Goal: Transaction & Acquisition: Download file/media

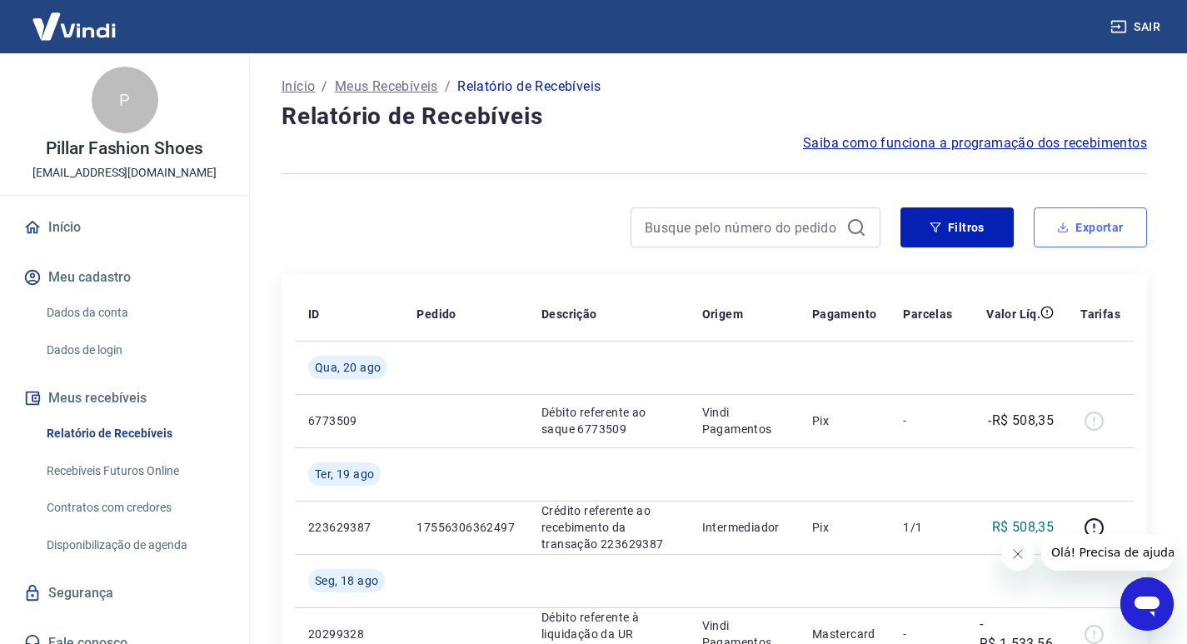
click at [1091, 231] on button "Exportar" at bounding box center [1090, 227] width 113 height 40
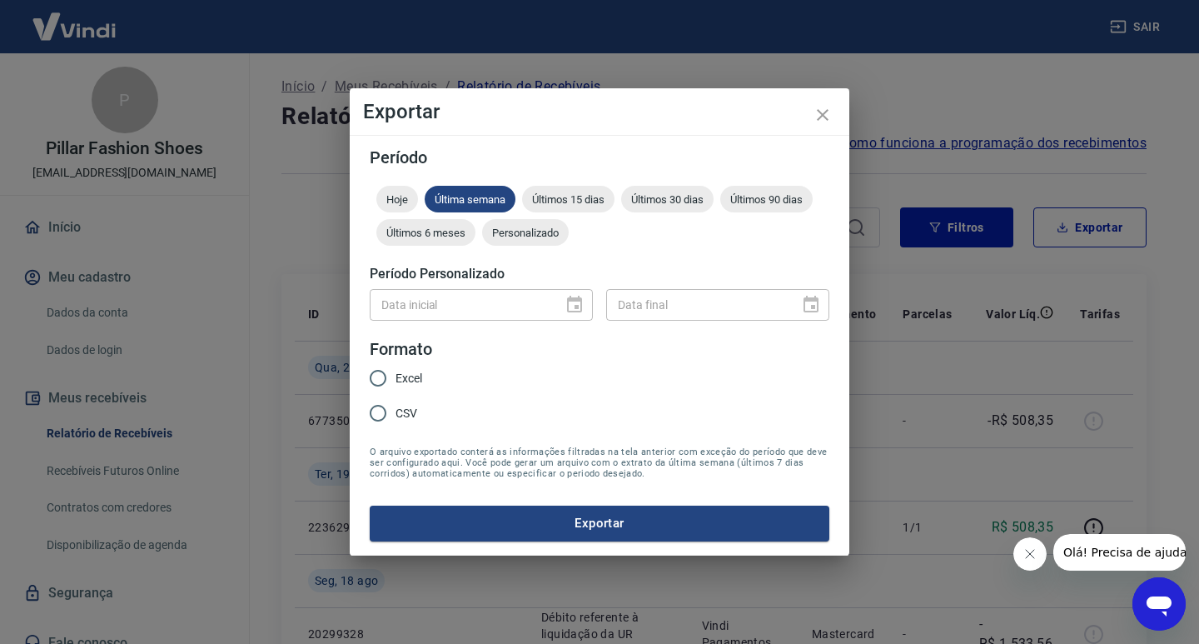
click at [576, 305] on div at bounding box center [569, 305] width 23 height 0
click at [572, 302] on div "Data inicial" at bounding box center [481, 304] width 223 height 31
click at [520, 235] on span "Personalizado" at bounding box center [525, 233] width 87 height 12
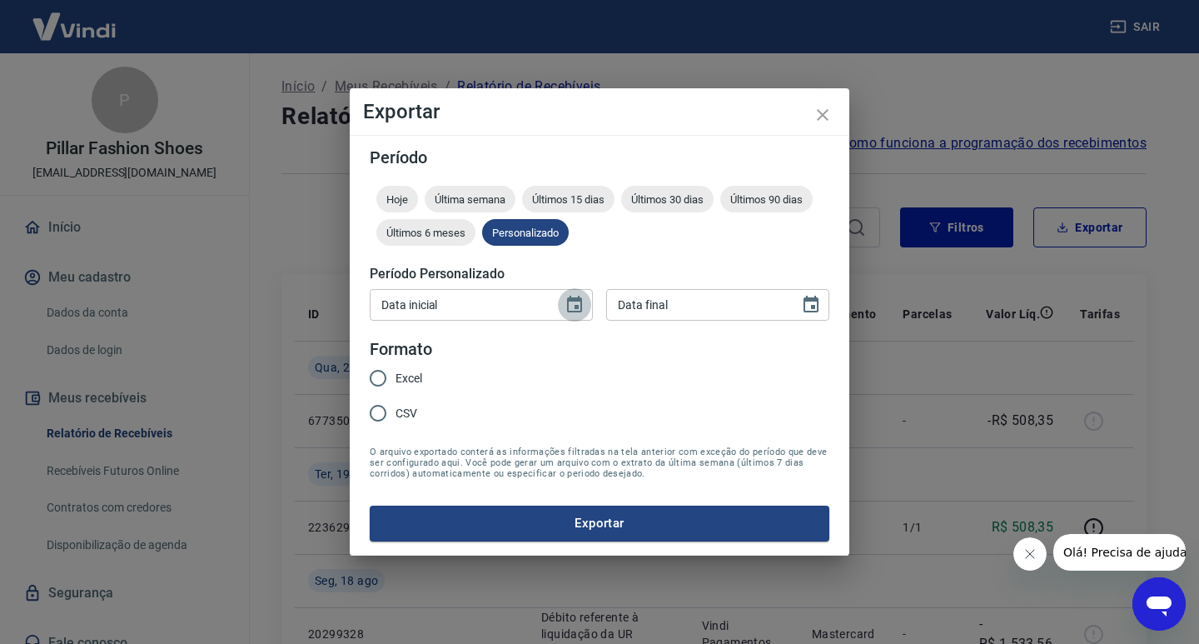
click at [574, 302] on icon "Choose date" at bounding box center [574, 304] width 15 height 17
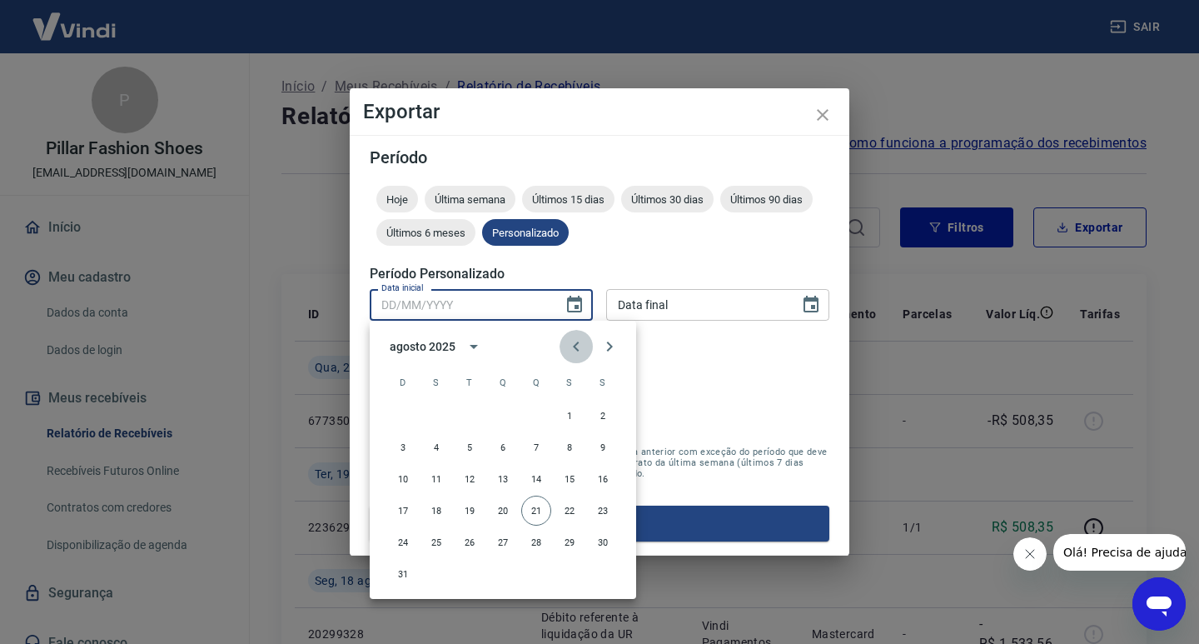
click at [578, 347] on icon "Previous month" at bounding box center [576, 347] width 20 height 20
click at [470, 417] on button "1" at bounding box center [470, 416] width 30 height 30
type input "[DATE]"
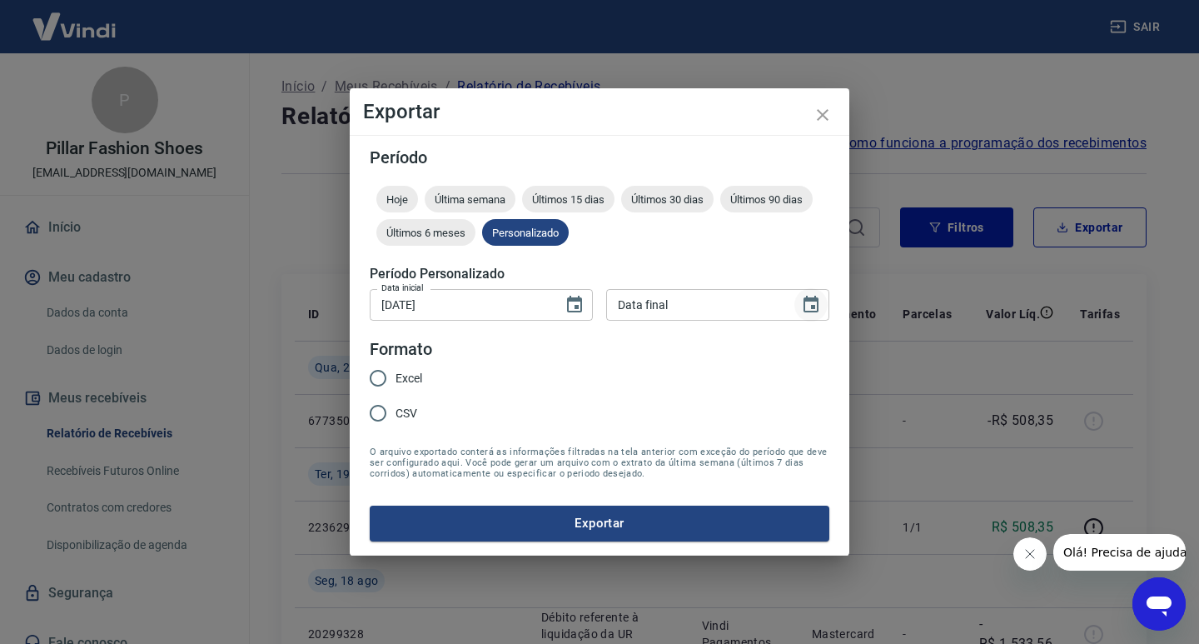
click at [810, 311] on icon "Choose date" at bounding box center [811, 304] width 15 height 17
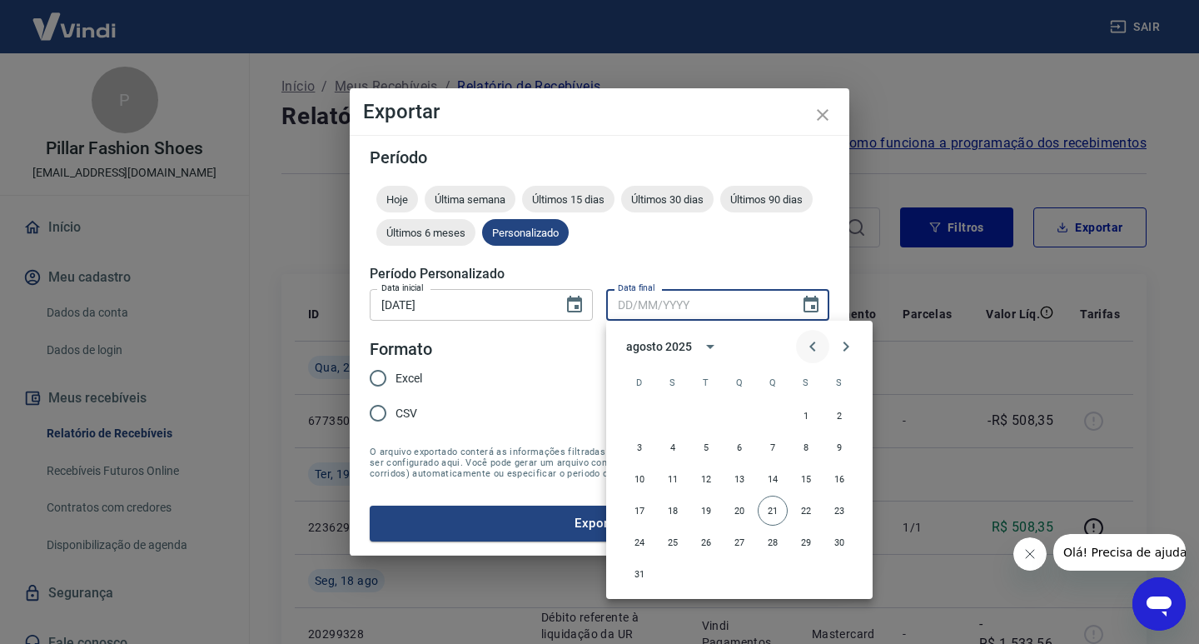
click at [810, 342] on icon "Previous month" at bounding box center [813, 347] width 20 height 20
click at [775, 542] on button "31" at bounding box center [773, 542] width 30 height 30
type input "[DATE]"
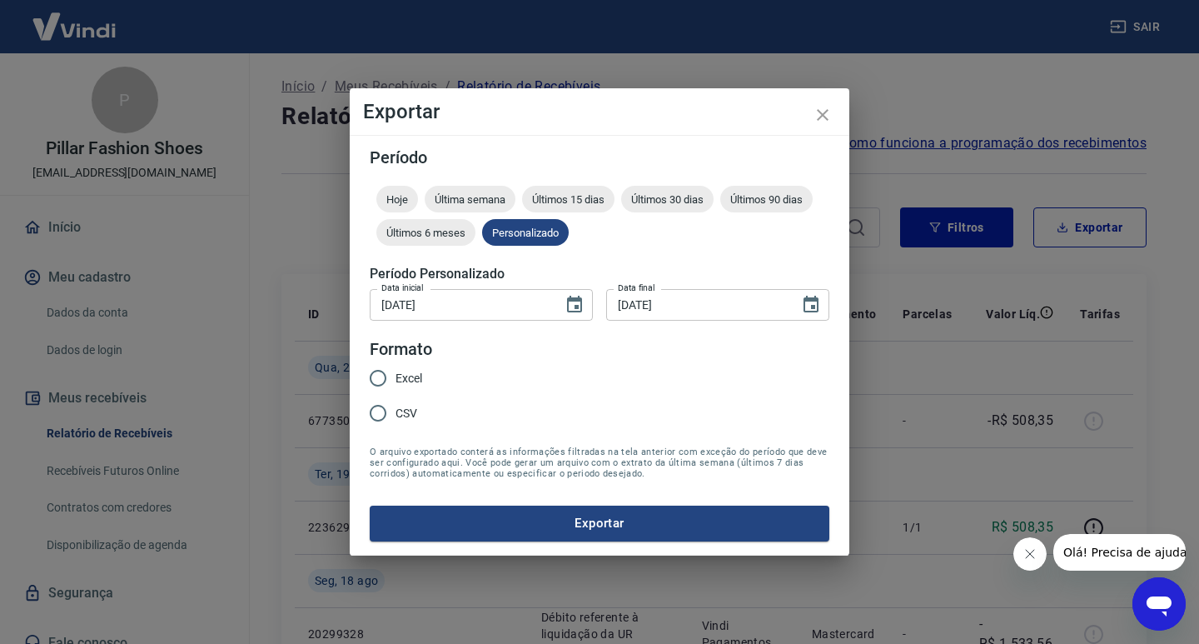
click at [396, 377] on span "Excel" at bounding box center [409, 378] width 27 height 17
click at [396, 377] on input "Excel" at bounding box center [378, 378] width 35 height 35
radio input "true"
click at [566, 532] on button "Exportar" at bounding box center [600, 523] width 460 height 35
